Goal: Information Seeking & Learning: Check status

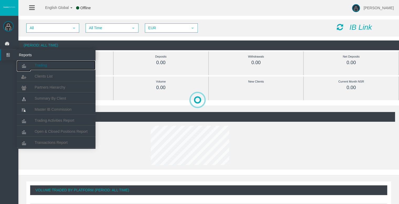
click at [44, 66] on span "Trading" at bounding box center [41, 65] width 12 height 4
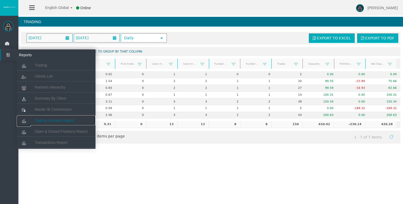
click at [46, 123] on link "Trading Activities Report" at bounding box center [56, 119] width 79 height 9
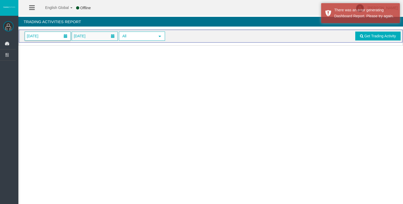
click at [53, 36] on span "[DATE]" at bounding box center [48, 36] width 46 height 9
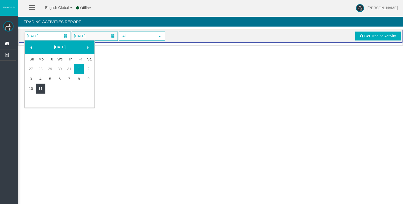
click at [41, 87] on link "11" at bounding box center [41, 88] width 10 height 9
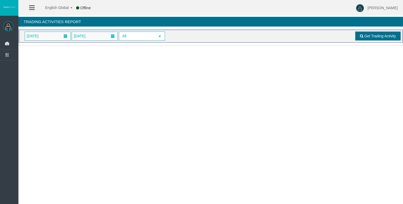
click at [368, 37] on span "Get Trading Activity" at bounding box center [380, 36] width 32 height 4
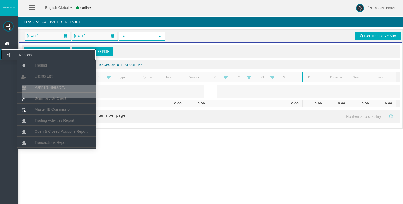
click at [7, 55] on icon at bounding box center [8, 54] width 14 height 11
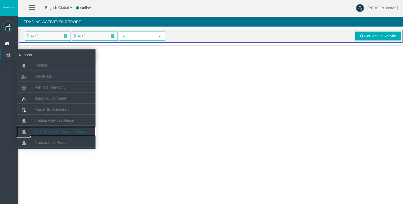
click at [55, 132] on span "Open & Closed Positions Report" at bounding box center [61, 131] width 53 height 4
click at [50, 131] on span "Open & Closed Positions Report" at bounding box center [61, 131] width 53 height 4
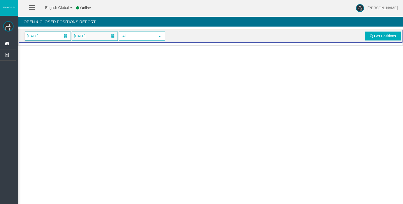
click at [53, 34] on span "[DATE]" at bounding box center [48, 36] width 46 height 9
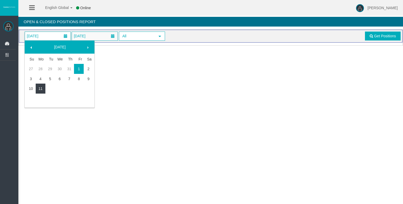
drag, startPoint x: 40, startPoint y: 86, endPoint x: 45, endPoint y: 86, distance: 5.2
click at [40, 86] on link "11" at bounding box center [41, 88] width 10 height 9
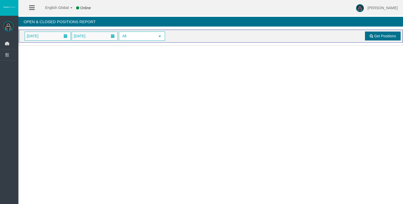
click at [376, 39] on link "Get Positions" at bounding box center [383, 35] width 36 height 9
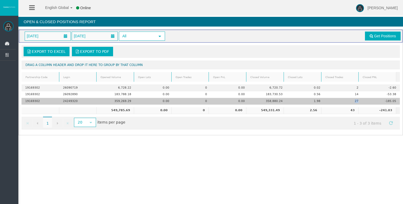
drag, startPoint x: 351, startPoint y: 102, endPoint x: 356, endPoint y: 101, distance: 5.4
click at [356, 101] on td "27" at bounding box center [343, 101] width 38 height 7
drag, startPoint x: 312, startPoint y: 101, endPoint x: 316, endPoint y: 100, distance: 4.0
click at [316, 100] on td "1.98" at bounding box center [305, 101] width 38 height 7
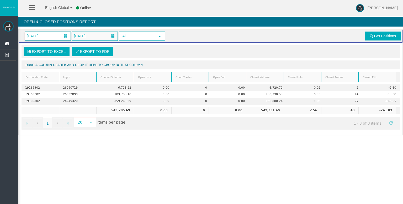
click at [36, 36] on span "[DATE]" at bounding box center [32, 35] width 15 height 7
click at [204, 36] on div "11/08/2025 11/08/2025 All select" at bounding box center [132, 35] width 222 height 9
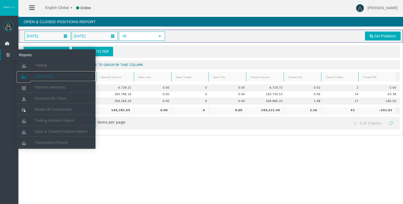
click at [40, 76] on span "Clients List" at bounding box center [44, 76] width 18 height 4
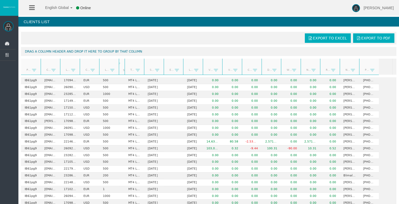
drag, startPoint x: 138, startPoint y: 64, endPoint x: 134, endPoint y: 65, distance: 3.8
click at [125, 65] on div "Partner code Client Login Currency Leverage Short Code Type Start Date End Date…" at bounding box center [207, 67] width 372 height 16
click at [144, 69] on div at bounding box center [144, 67] width 2 height 16
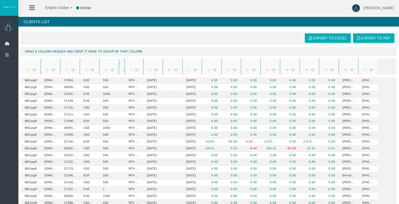
click at [146, 67] on link "Start Date" at bounding box center [150, 69] width 8 height 7
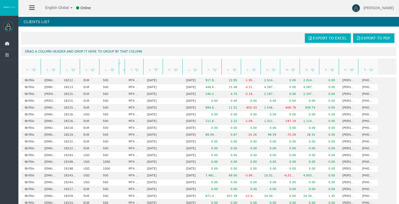
click at [147, 67] on link "Start Date" at bounding box center [150, 69] width 8 height 7
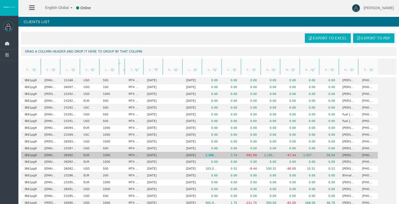
drag, startPoint x: 205, startPoint y: 154, endPoint x: 228, endPoint y: 153, distance: 22.9
click at [222, 155] on tr "IB61pg9 ldgutierrez1993@gmail.com 26092890 EUR 1000 MT4 LiveFixedSpreadAccount …" at bounding box center [199, 155] width 357 height 7
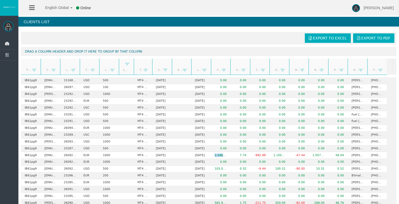
drag, startPoint x: 126, startPoint y: 66, endPoint x: 135, endPoint y: 65, distance: 9.2
click at [135, 65] on div "Partner code Client Login Currency Leverage Short Code Type Start Date End Date…" at bounding box center [207, 67] width 372 height 16
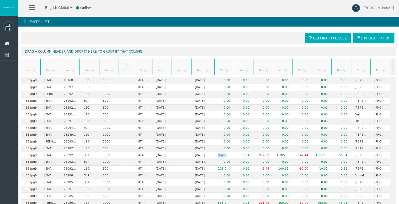
drag, startPoint x: 211, startPoint y: 67, endPoint x: 215, endPoint y: 67, distance: 3.9
click at [215, 67] on div "Partner code Client Login Currency Leverage Short Code Type Start Date End Date…" at bounding box center [207, 67] width 372 height 16
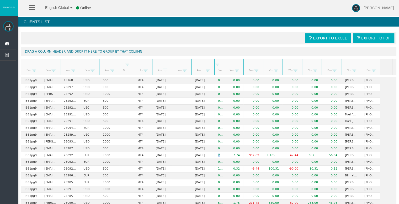
drag, startPoint x: 233, startPoint y: 67, endPoint x: 224, endPoint y: 67, distance: 9.5
click at [224, 67] on div at bounding box center [225, 67] width 2 height 16
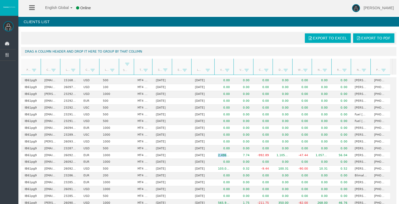
drag, startPoint x: 224, startPoint y: 66, endPoint x: 238, endPoint y: 66, distance: 13.7
click at [234, 65] on div "Partner code Client Login Currency Leverage Short Code Type Start Date End Date…" at bounding box center [207, 67] width 372 height 16
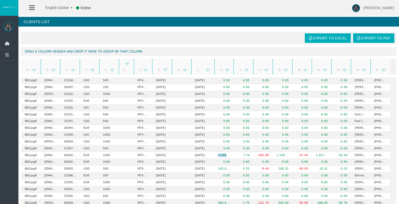
click at [260, 69] on link "Closed PNL" at bounding box center [260, 69] width 8 height 7
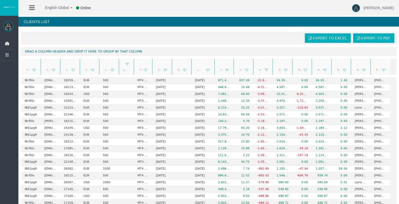
click at [260, 69] on link "Closed PNL" at bounding box center [260, 69] width 8 height 7
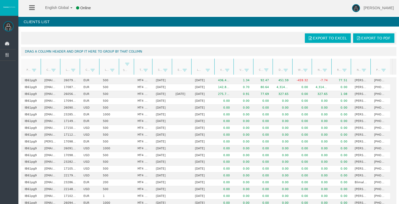
click at [258, 71] on link "Closed PNL" at bounding box center [260, 69] width 8 height 7
click at [160, 70] on link "Start Date" at bounding box center [159, 69] width 8 height 7
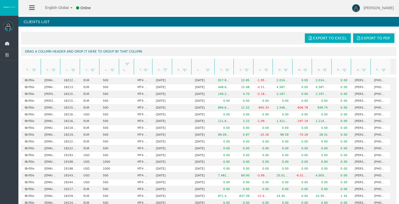
click at [160, 70] on link "Start Date" at bounding box center [159, 69] width 8 height 7
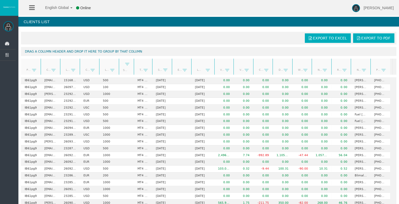
click at [160, 70] on link "Start Date" at bounding box center [159, 69] width 8 height 7
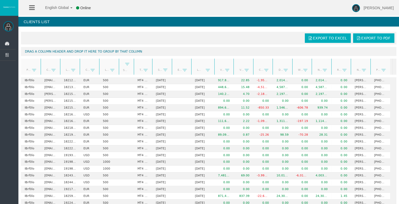
click at [160, 70] on link "Start Date" at bounding box center [159, 69] width 8 height 7
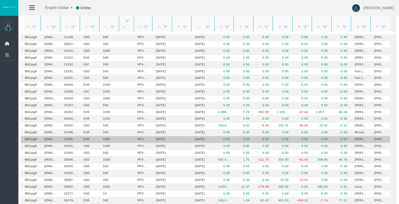
scroll to position [52, 0]
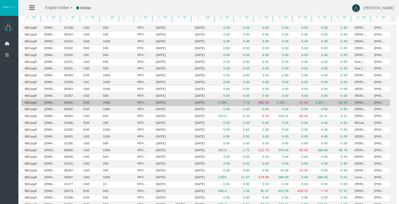
drag, startPoint x: 259, startPoint y: 100, endPoint x: 266, endPoint y: 99, distance: 7.1
click at [266, 99] on td "-992.89" at bounding box center [263, 102] width 20 height 7
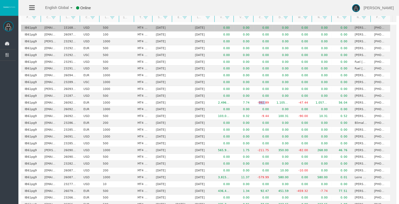
scroll to position [26, 0]
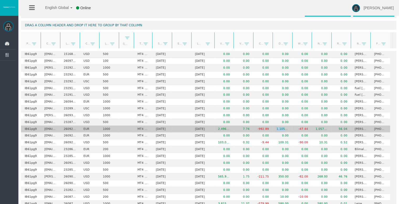
drag, startPoint x: 276, startPoint y: 127, endPoint x: 289, endPoint y: 127, distance: 13.1
click at [289, 127] on td "1,105.39" at bounding box center [283, 128] width 20 height 7
